Goal: Find specific page/section: Find specific page/section

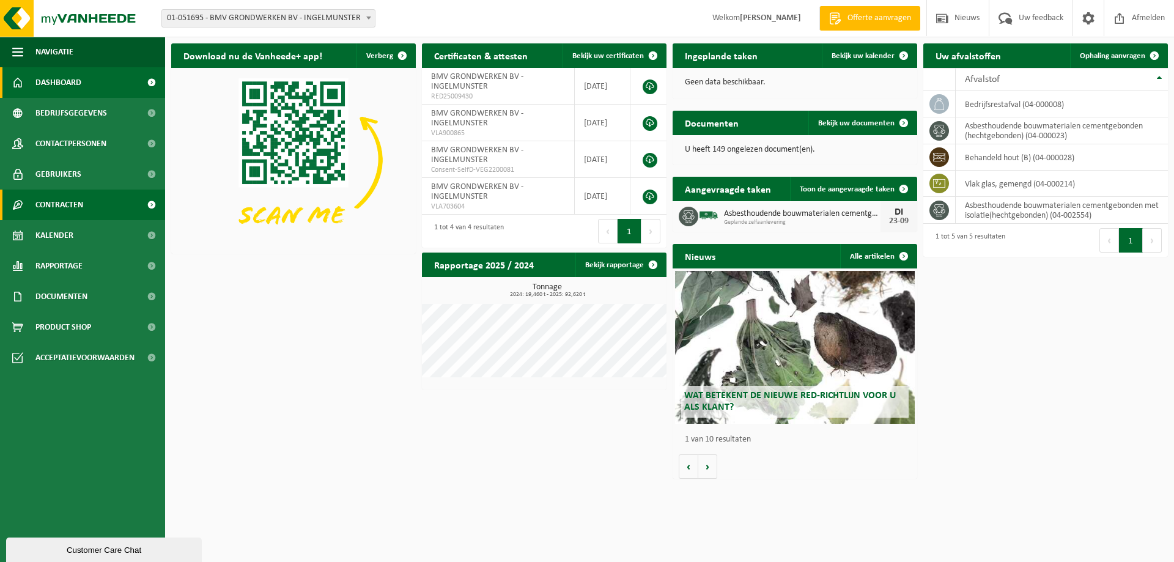
click at [68, 212] on span "Contracten" at bounding box center [59, 205] width 48 height 31
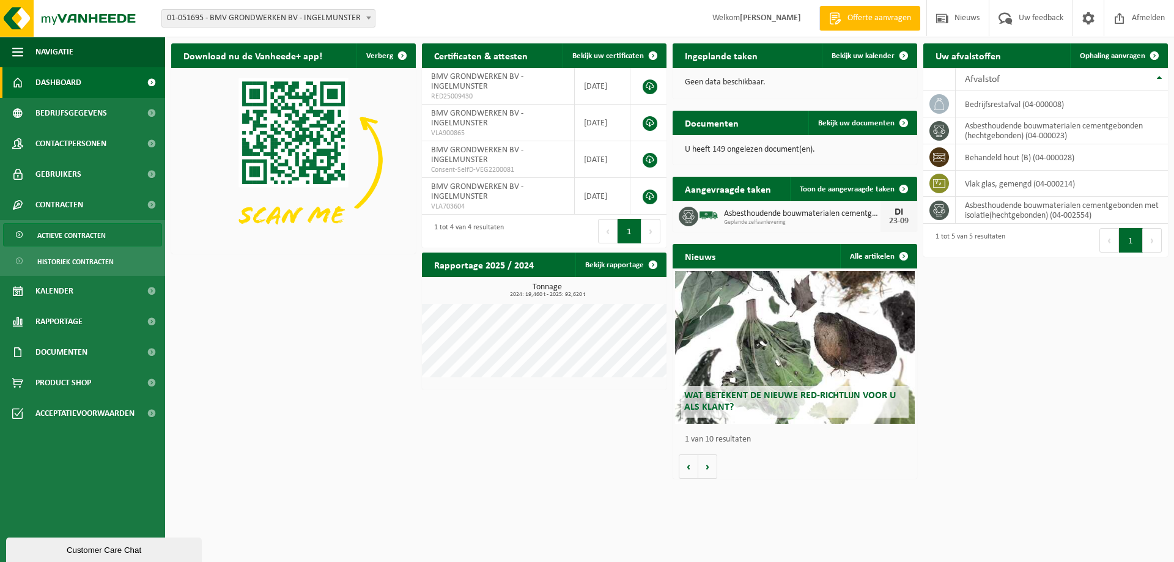
click at [63, 242] on span "Actieve contracten" at bounding box center [71, 235] width 68 height 23
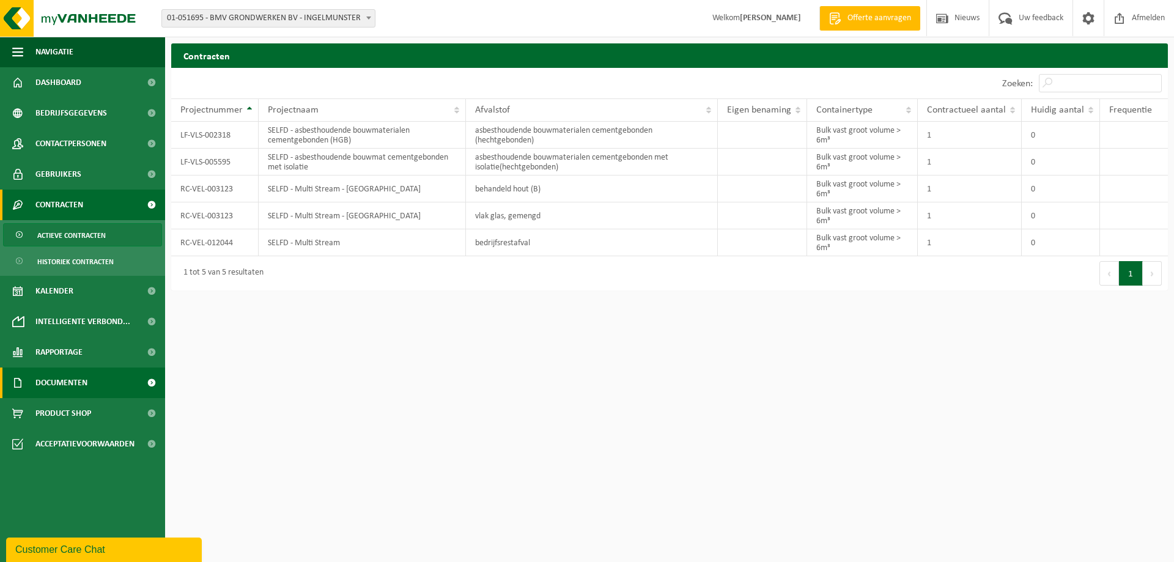
click at [145, 382] on span at bounding box center [152, 382] width 28 height 31
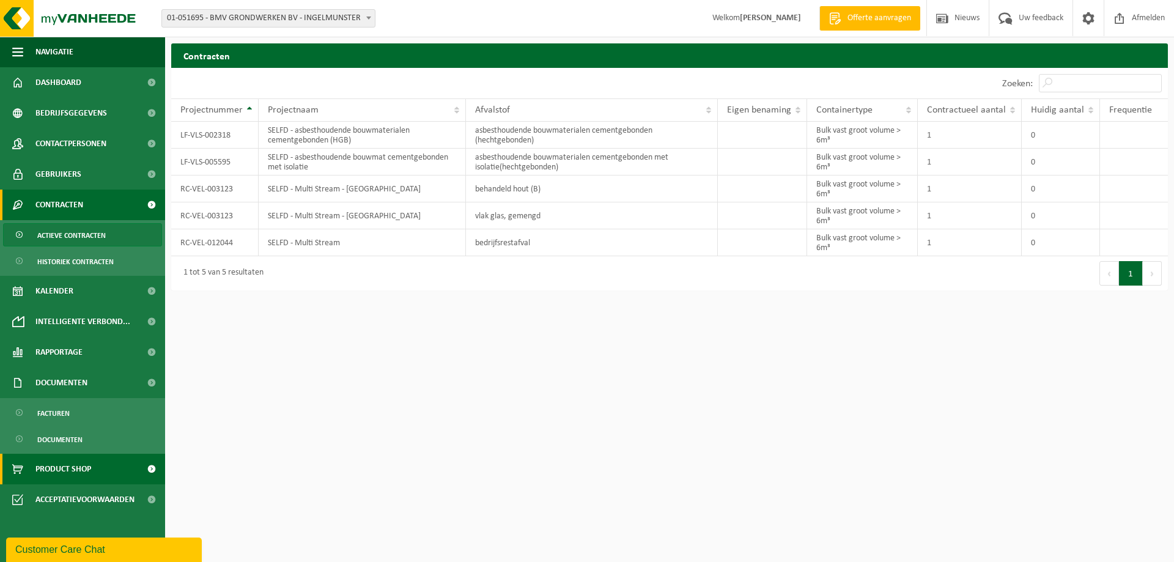
click at [116, 474] on link "Product Shop" at bounding box center [82, 469] width 165 height 31
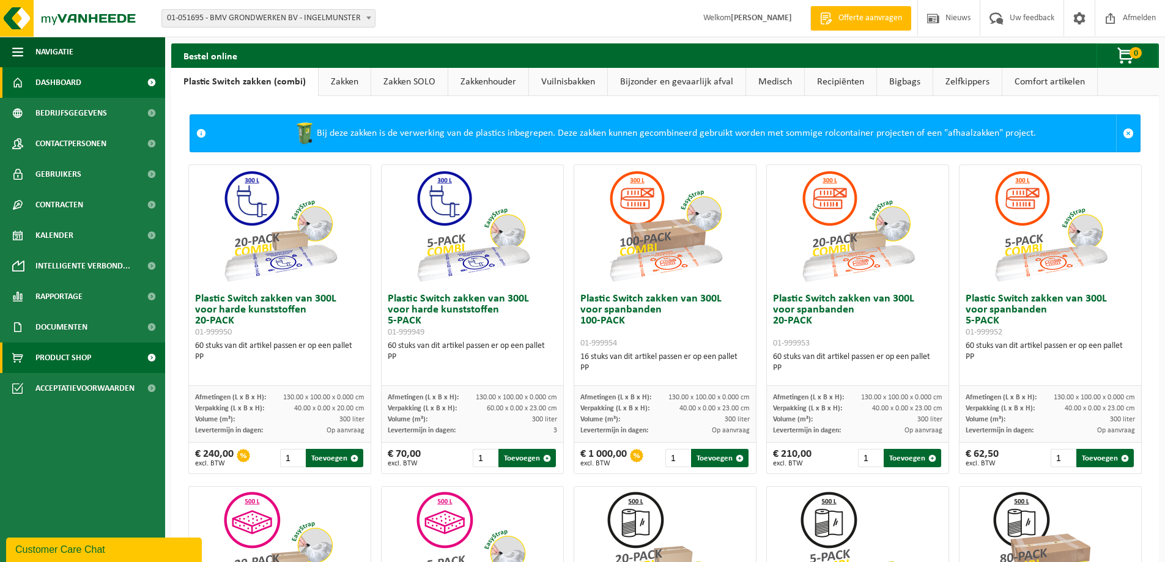
click at [117, 84] on link "Dashboard" at bounding box center [82, 82] width 165 height 31
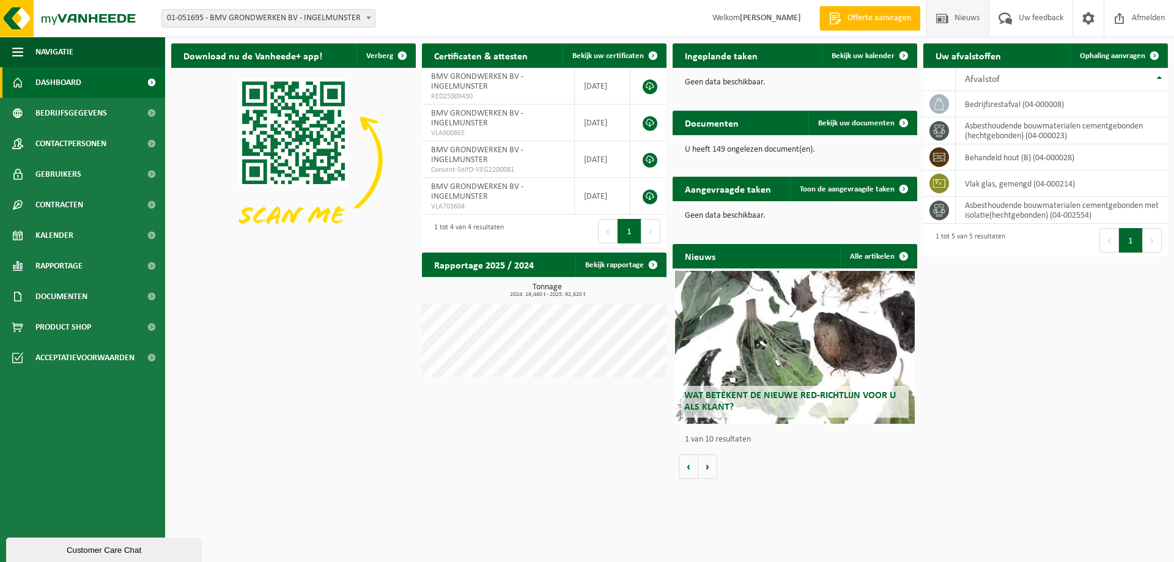
click at [955, 25] on span "Nieuws" at bounding box center [966, 18] width 31 height 36
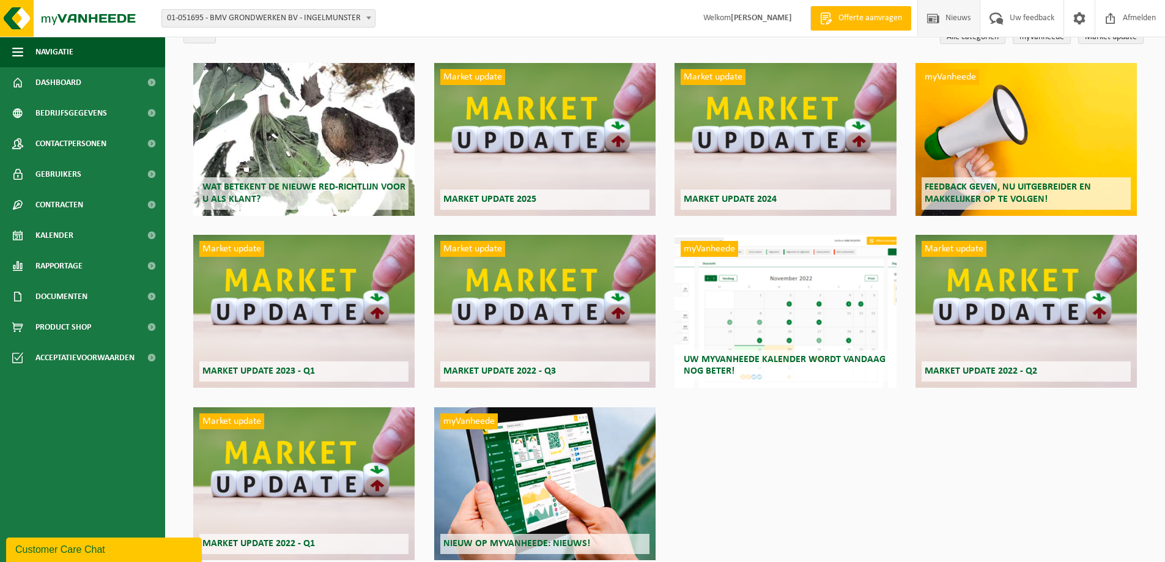
scroll to position [121, 0]
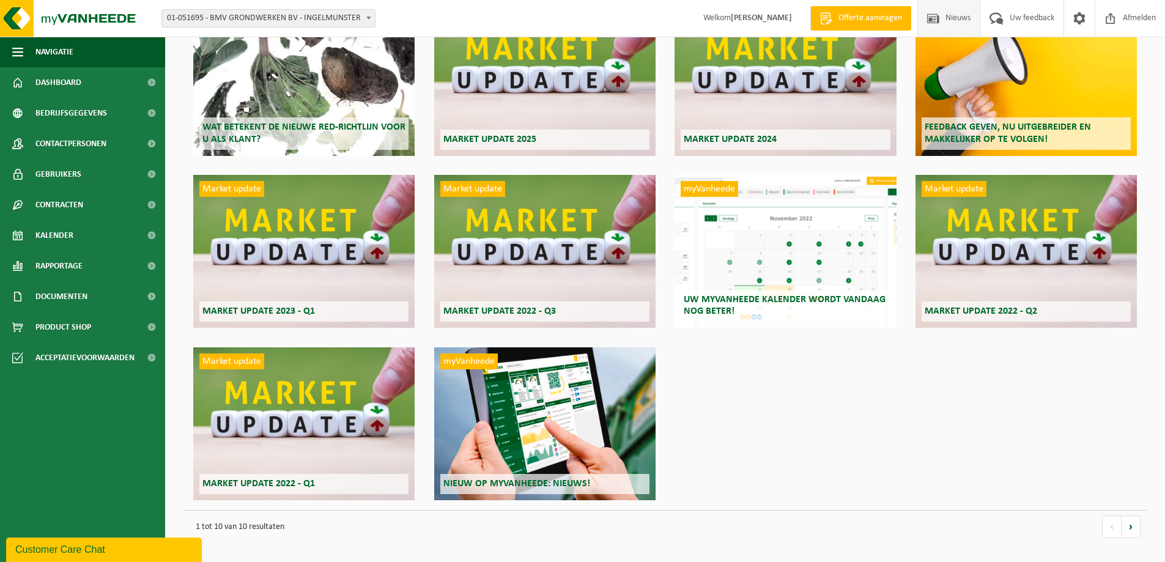
click at [575, 391] on div "myVanheede Nieuw op myVanheede: Nieuws!" at bounding box center [544, 423] width 221 height 153
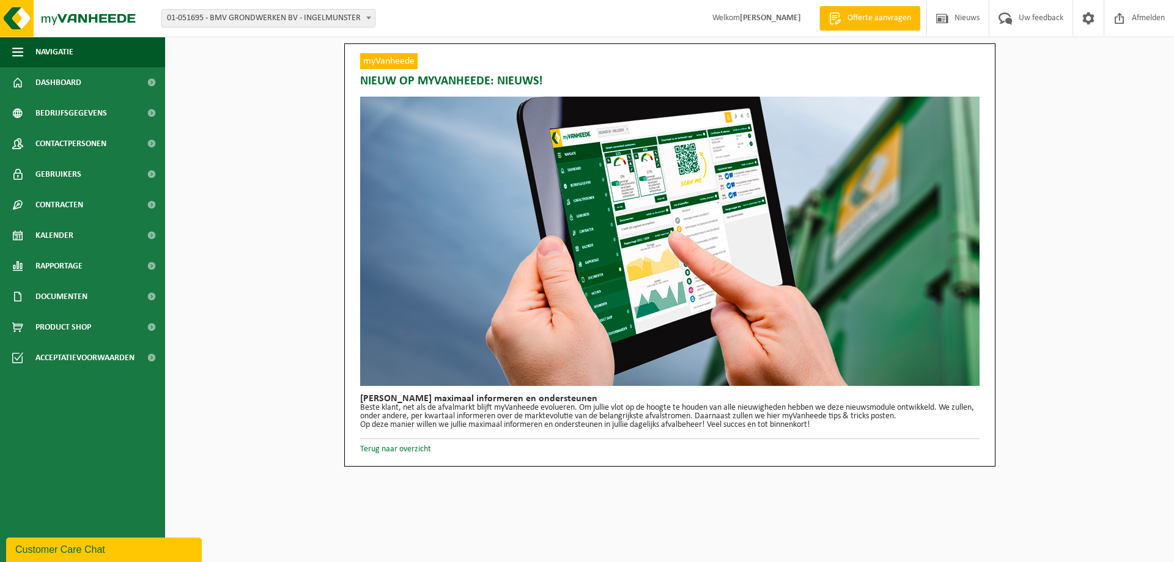
click at [416, 452] on link "Terug naar overzicht" at bounding box center [395, 448] width 71 height 9
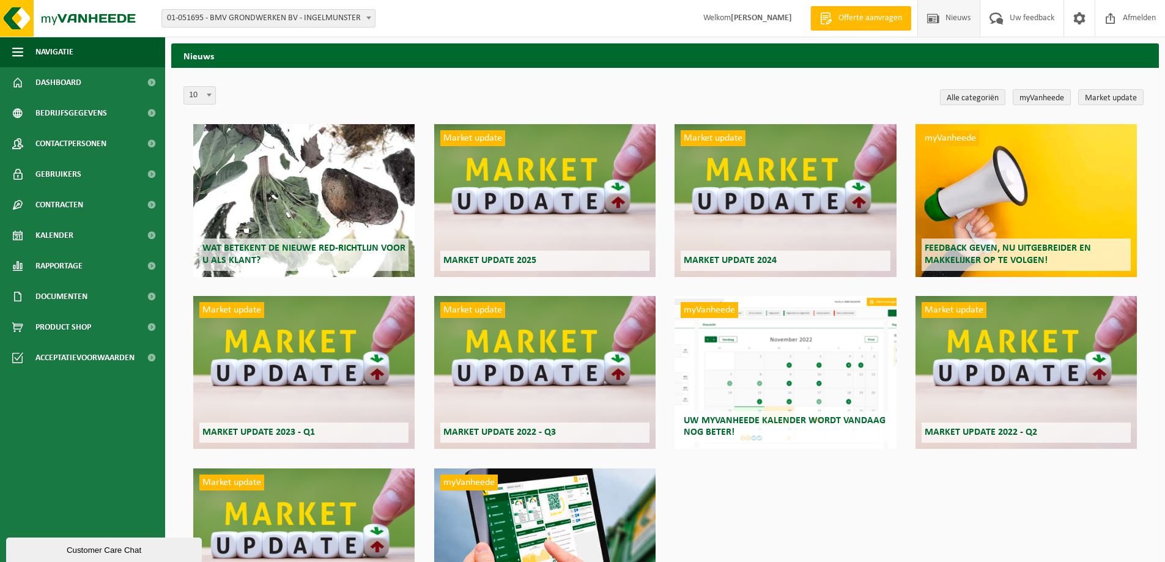
click at [296, 232] on div "Wat betekent de nieuwe RED-richtlijn voor u als klant?" at bounding box center [303, 200] width 221 height 153
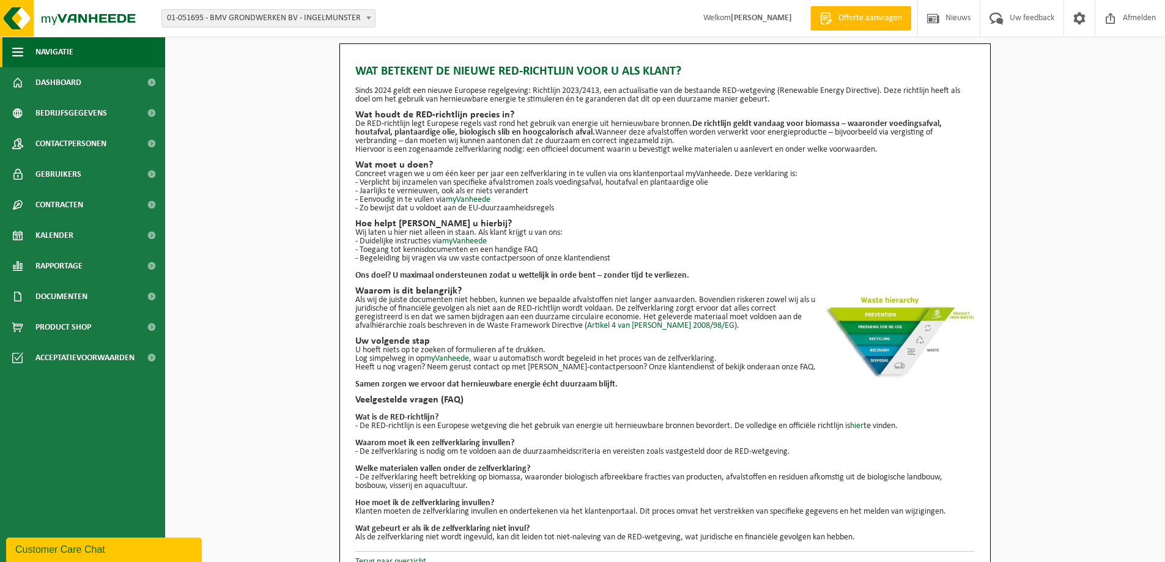
click at [83, 54] on button "Navigatie" at bounding box center [82, 52] width 165 height 31
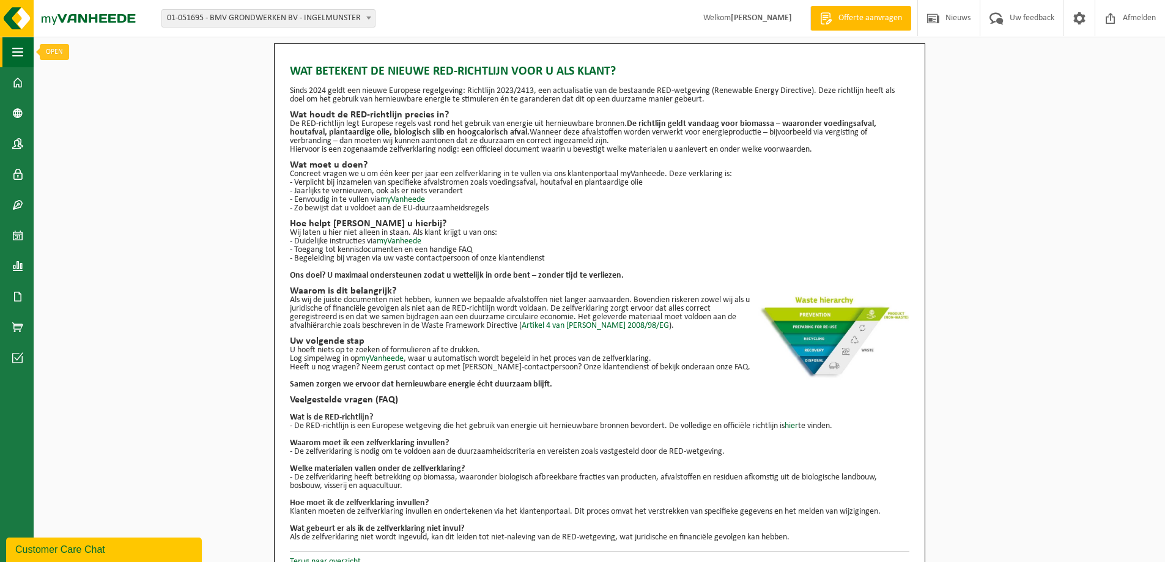
click at [23, 54] on span "button" at bounding box center [17, 52] width 11 height 31
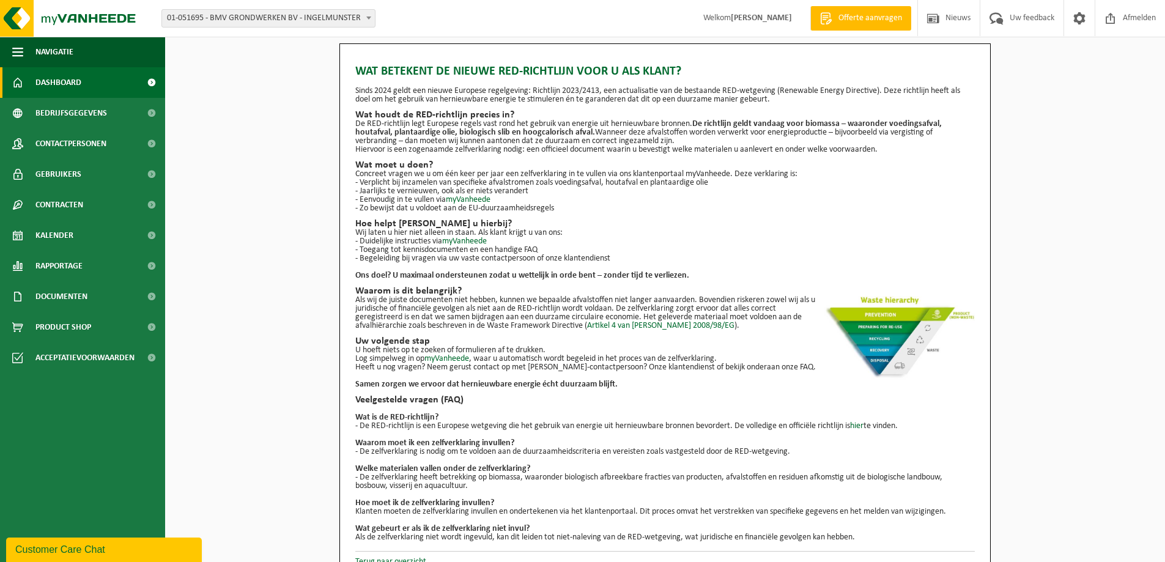
click at [58, 77] on span "Dashboard" at bounding box center [58, 82] width 46 height 31
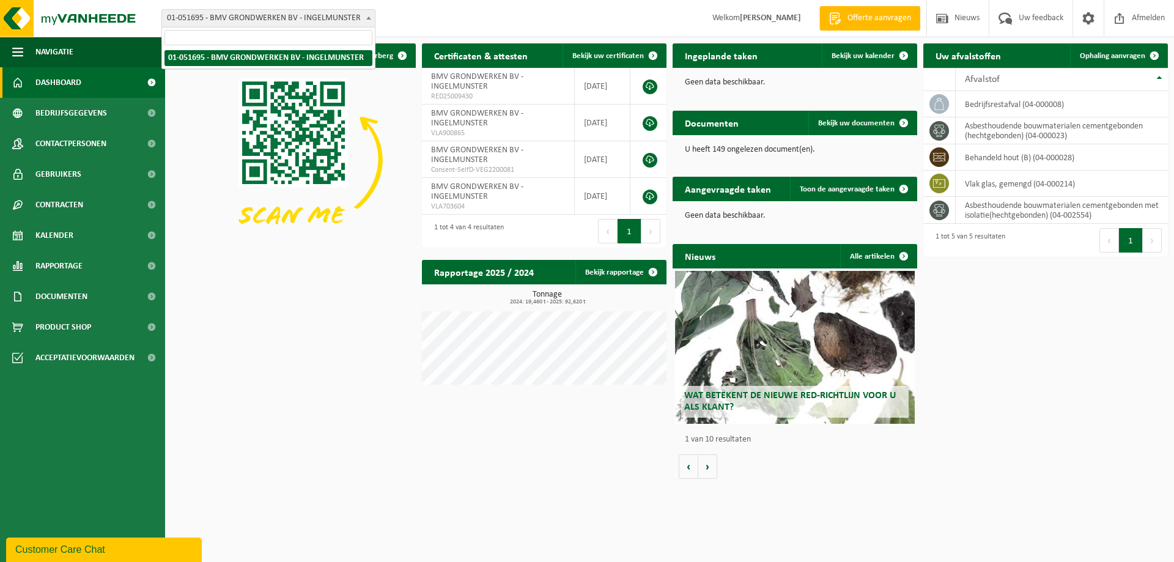
click at [366, 18] on b at bounding box center [368, 18] width 5 height 3
click at [367, 19] on b at bounding box center [368, 18] width 5 height 3
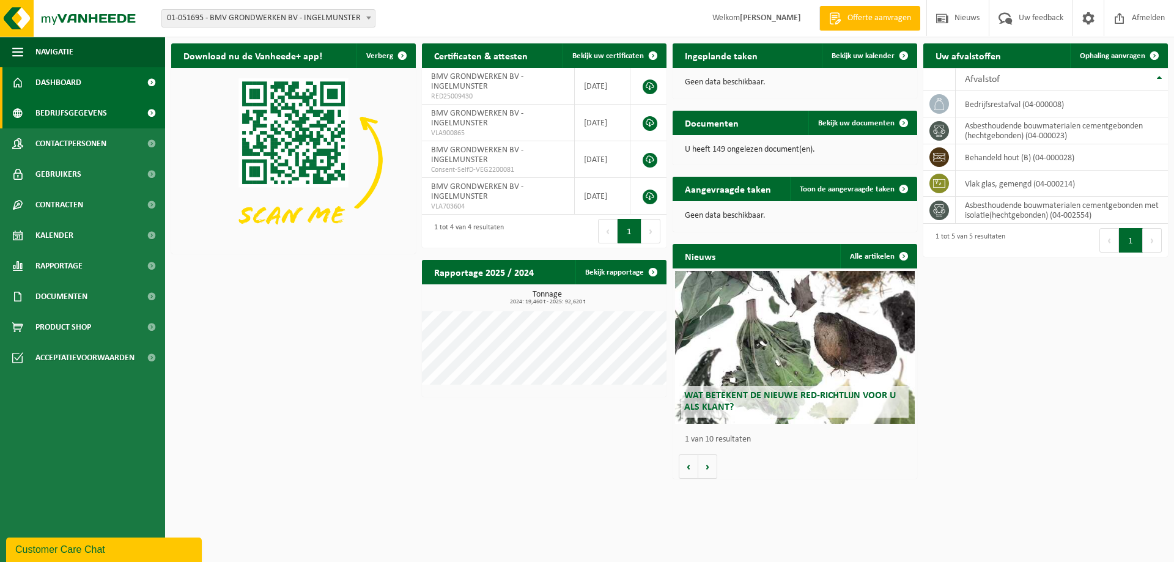
click at [106, 114] on link "Bedrijfsgegevens" at bounding box center [82, 113] width 165 height 31
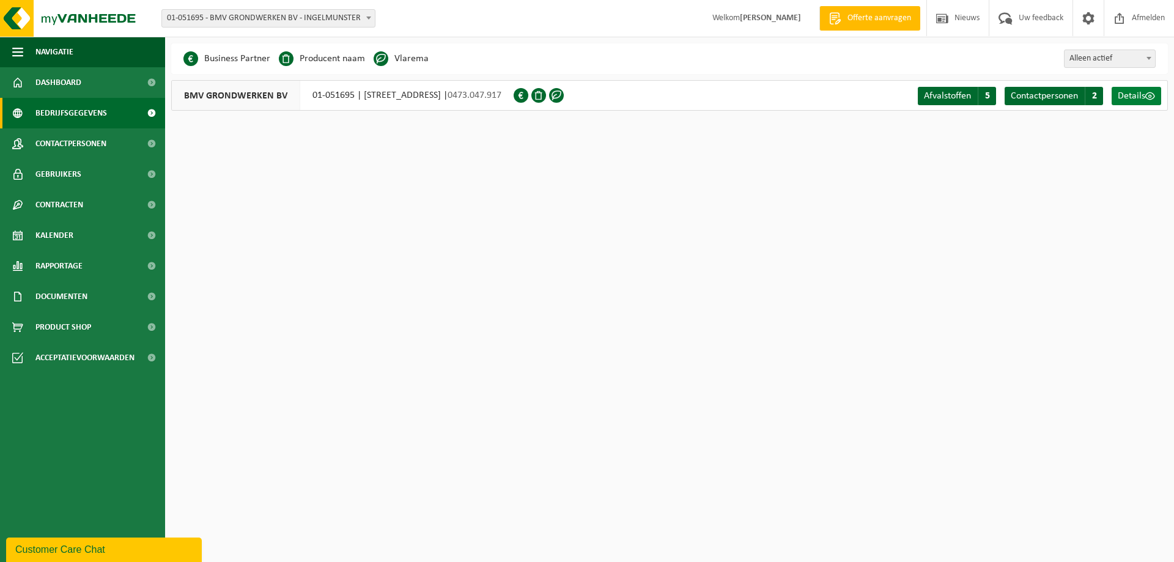
click at [1136, 95] on span "Details" at bounding box center [1132, 96] width 28 height 10
